Goal: Share content

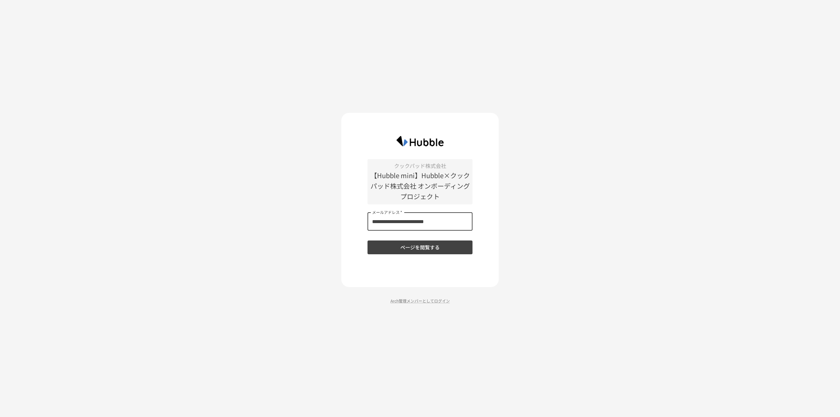
type input "**********"
click at [398, 245] on button "ページを閲覧する" at bounding box center [419, 247] width 105 height 14
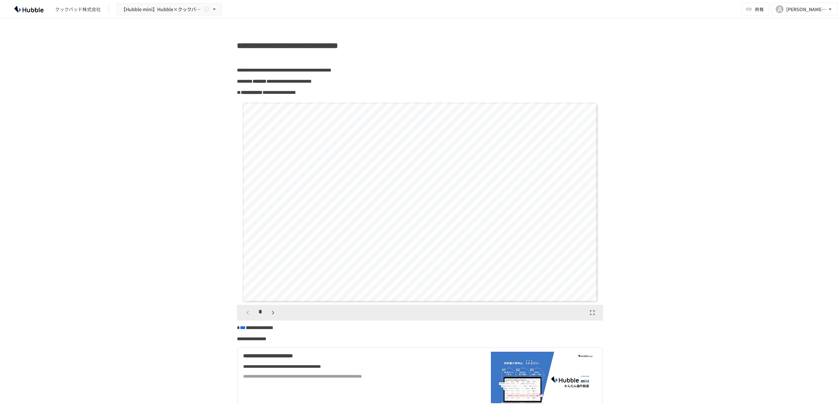
click at [188, 103] on div "**********" at bounding box center [420, 211] width 840 height 384
click at [760, 6] on span "共有" at bounding box center [758, 9] width 9 height 7
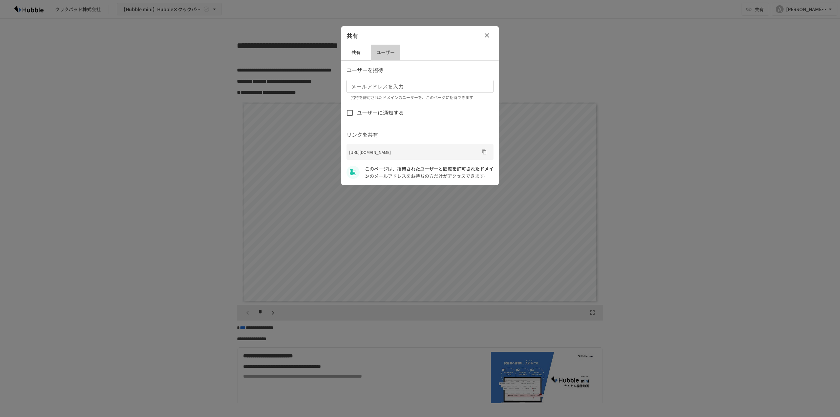
click at [379, 58] on button "ユーザー" at bounding box center [386, 53] width 30 height 16
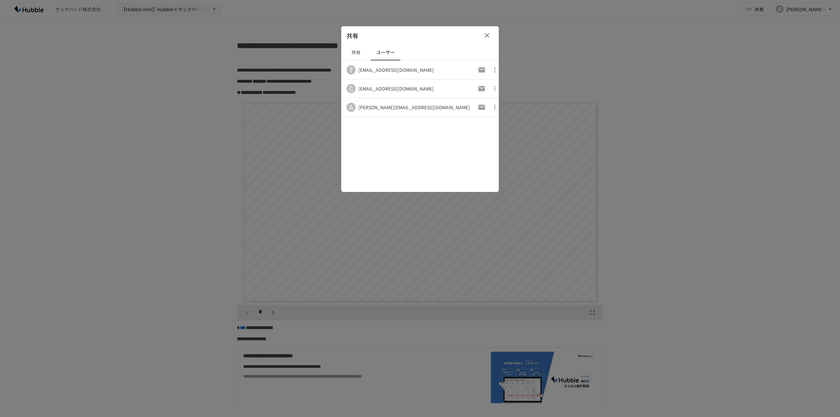
click at [357, 51] on button "共有" at bounding box center [356, 53] width 30 height 16
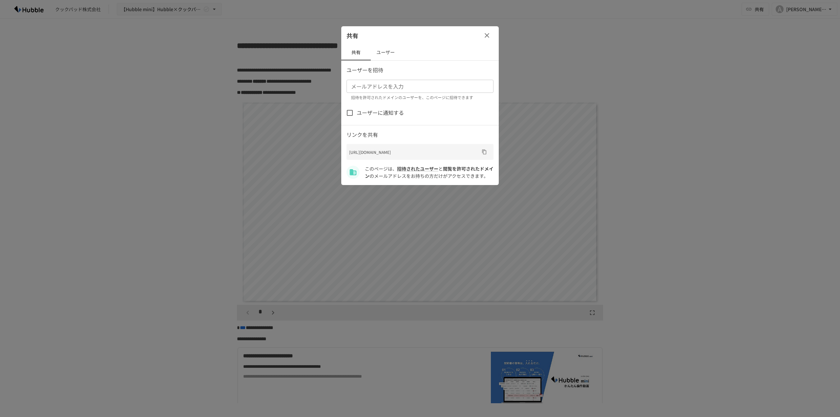
click at [489, 40] on button "button" at bounding box center [486, 35] width 13 height 13
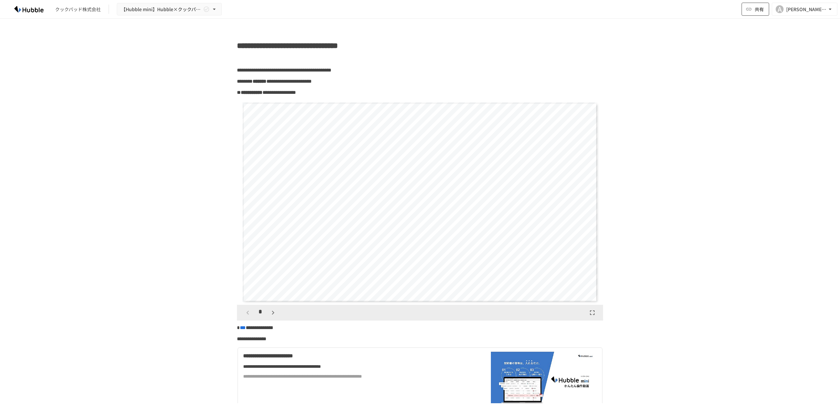
click at [760, 10] on span "共有" at bounding box center [758, 9] width 9 height 7
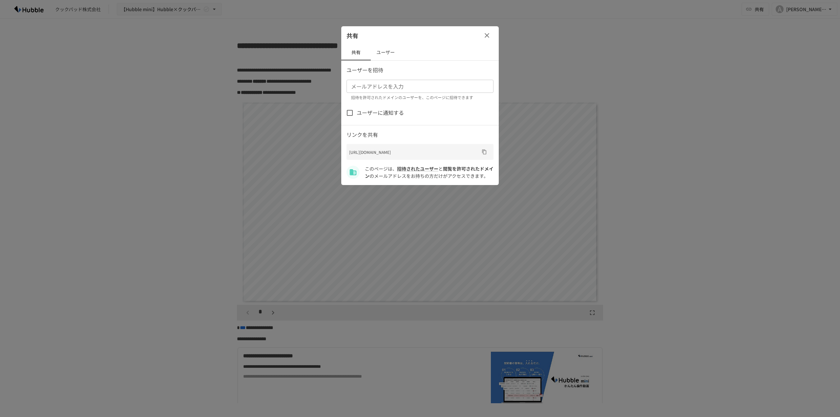
click at [389, 50] on button "ユーザー" at bounding box center [386, 53] width 30 height 16
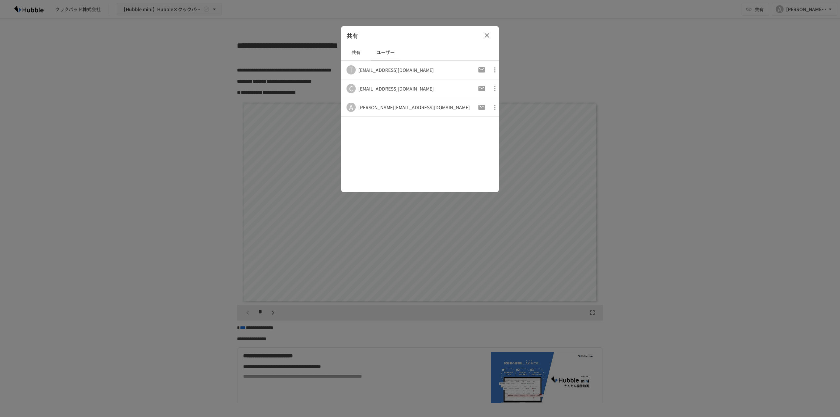
click at [358, 49] on button "共有" at bounding box center [356, 53] width 30 height 16
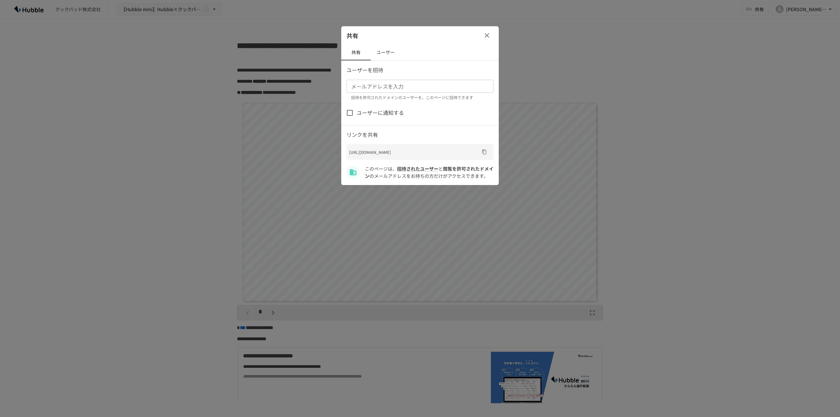
click at [488, 36] on icon "button" at bounding box center [487, 35] width 8 height 8
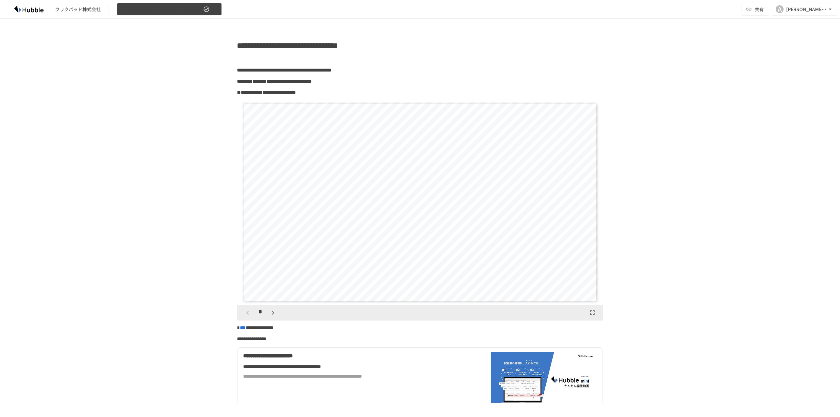
click at [214, 8] on icon "button" at bounding box center [214, 9] width 7 height 7
click at [215, 9] on div at bounding box center [420, 208] width 840 height 417
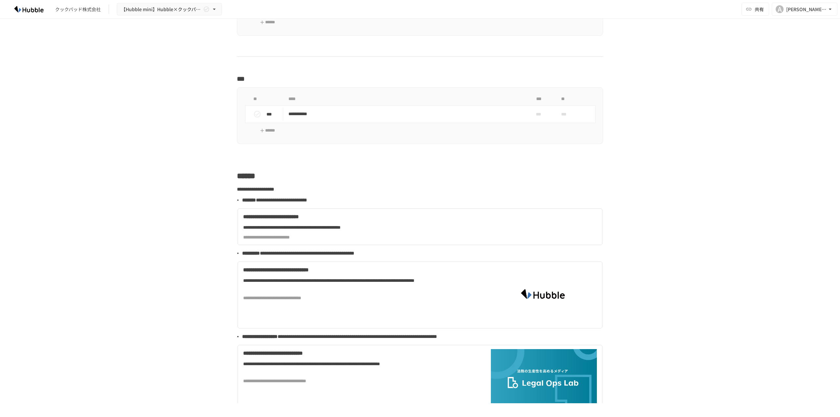
scroll to position [1336, 0]
